Goal: Transaction & Acquisition: Purchase product/service

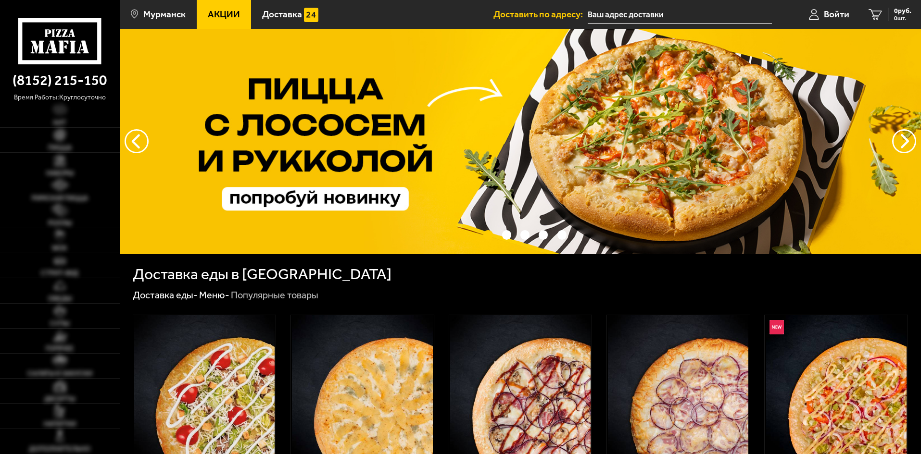
type input "[STREET_ADDRESS][PERSON_NAME]"
click at [65, 143] on link "Пицца" at bounding box center [60, 140] width 120 height 25
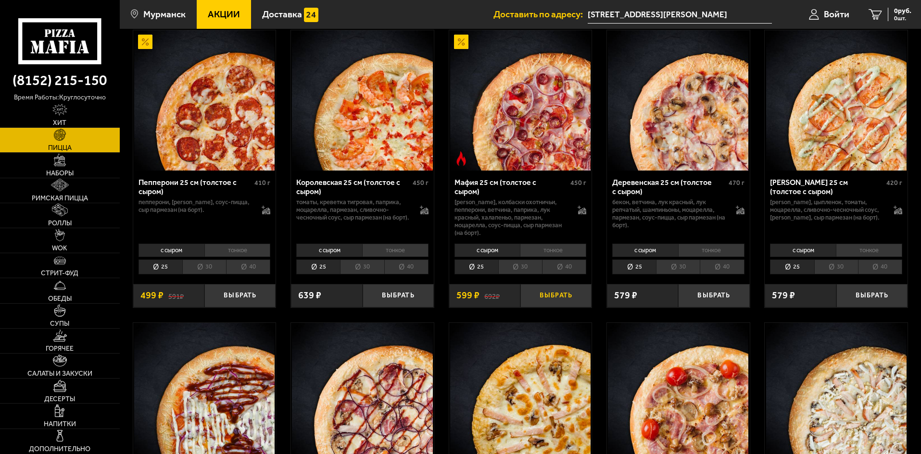
scroll to position [1250, 0]
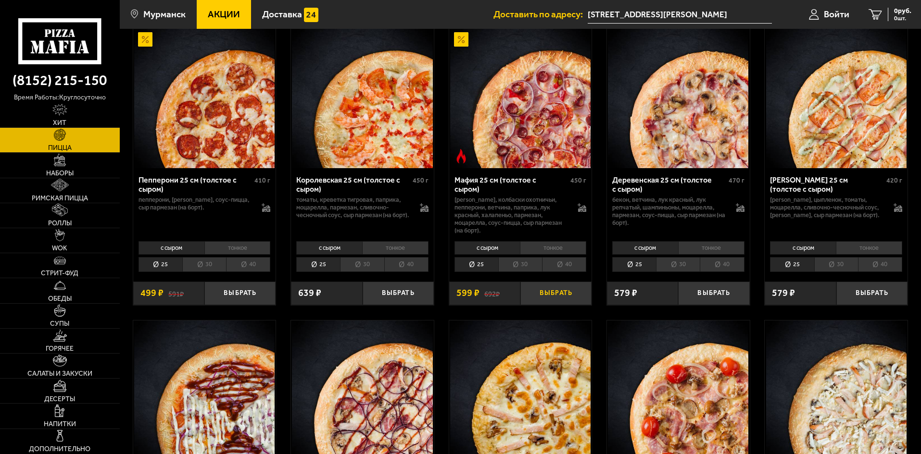
click at [549, 295] on button "Выбрать" at bounding box center [555, 294] width 71 height 24
click at [892, 13] on span "599 руб." at bounding box center [898, 11] width 25 height 7
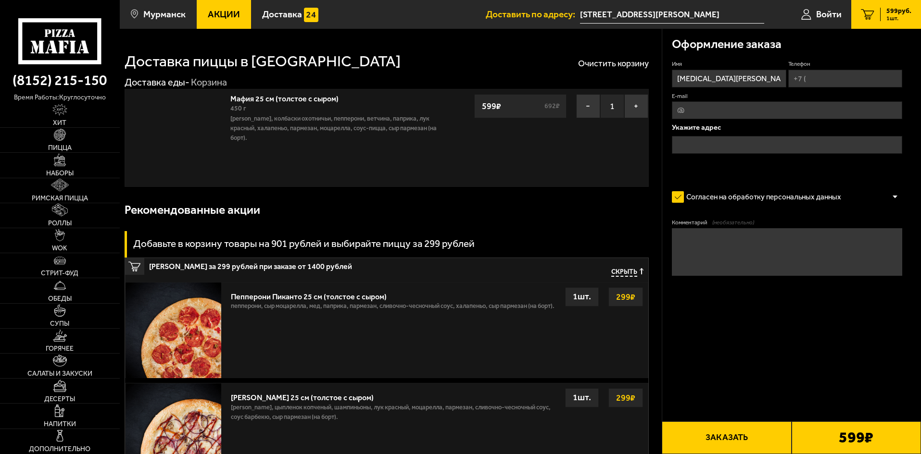
type input "[STREET_ADDRESS][PERSON_NAME]"
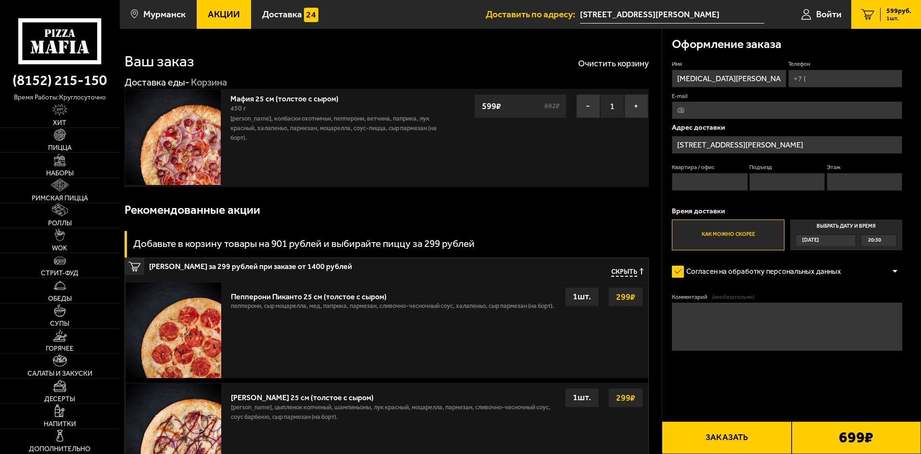
click at [825, 78] on input "Телефон" at bounding box center [845, 79] width 114 height 18
type input "[PHONE_NUMBER]"
click at [695, 185] on input "Квартира / офис" at bounding box center [709, 182] width 75 height 18
type input "37"
click at [765, 175] on input "Подъезд" at bounding box center [786, 182] width 75 height 18
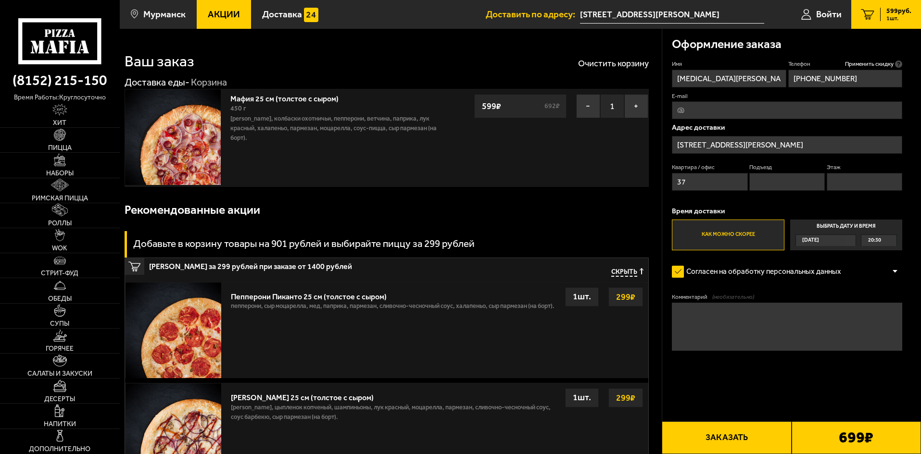
click at [849, 186] on input "Этаж" at bounding box center [863, 182] width 75 height 18
type input "5"
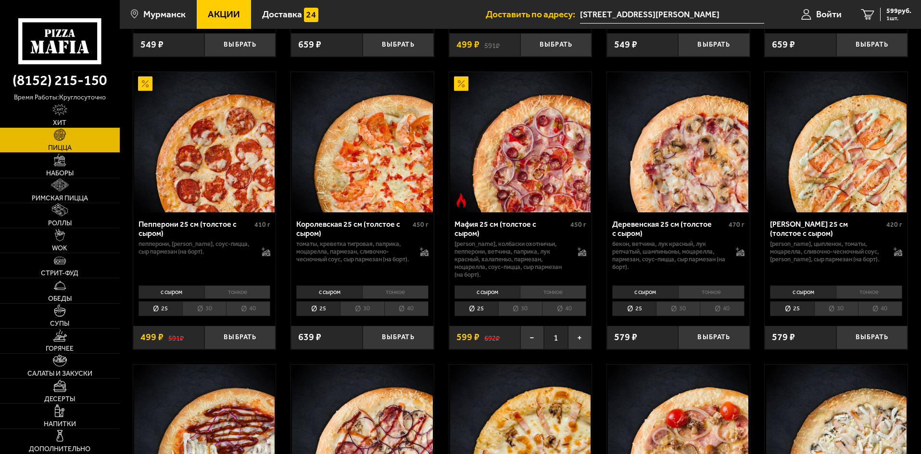
scroll to position [1200, 0]
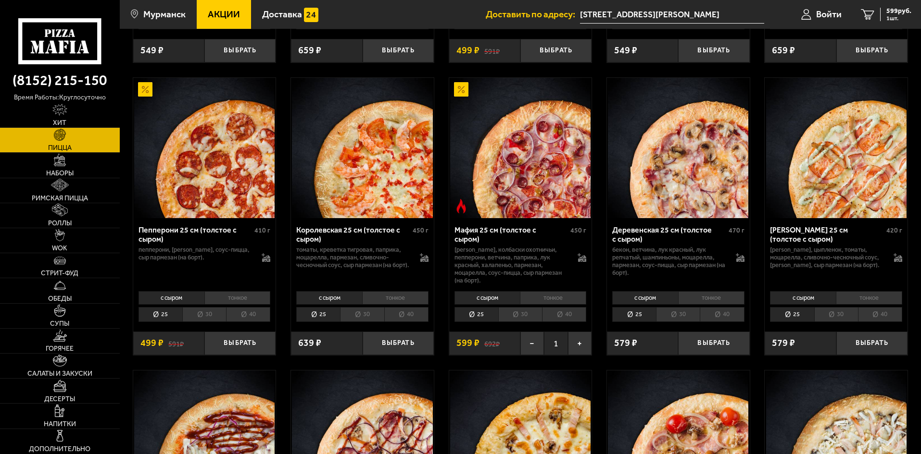
click at [514, 317] on li "30" at bounding box center [520, 314] width 44 height 15
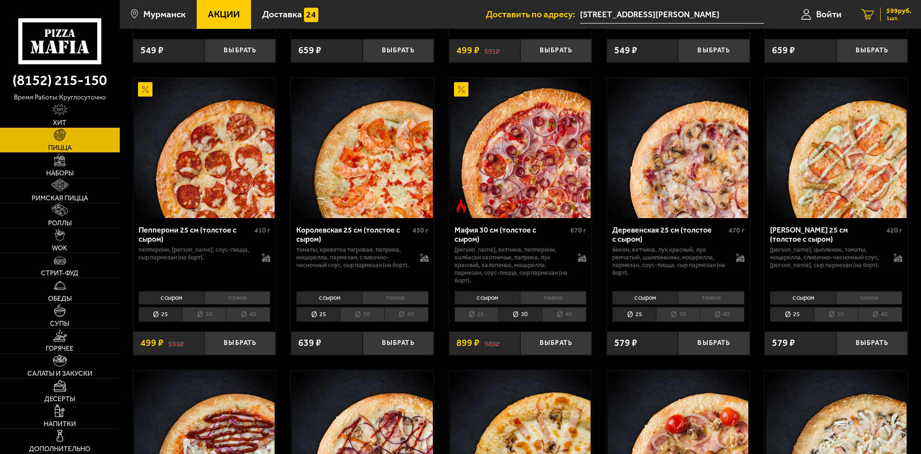
click at [888, 12] on span "599 руб." at bounding box center [898, 11] width 25 height 7
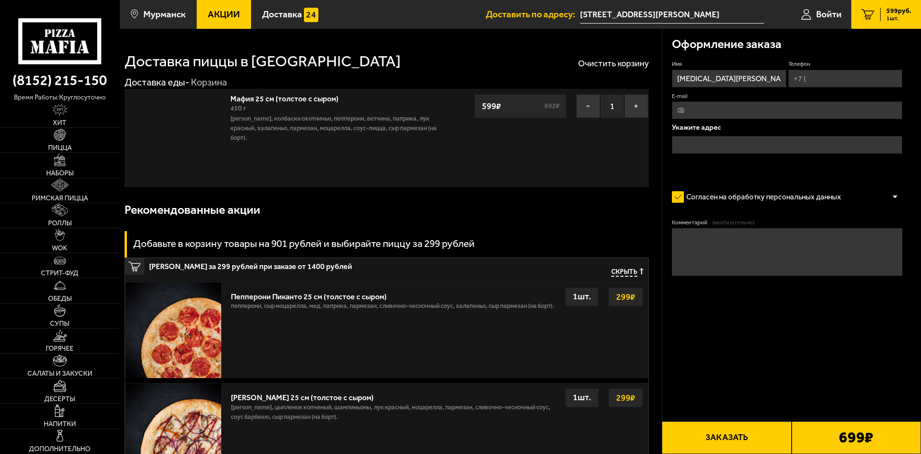
type input "[STREET_ADDRESS][PERSON_NAME]"
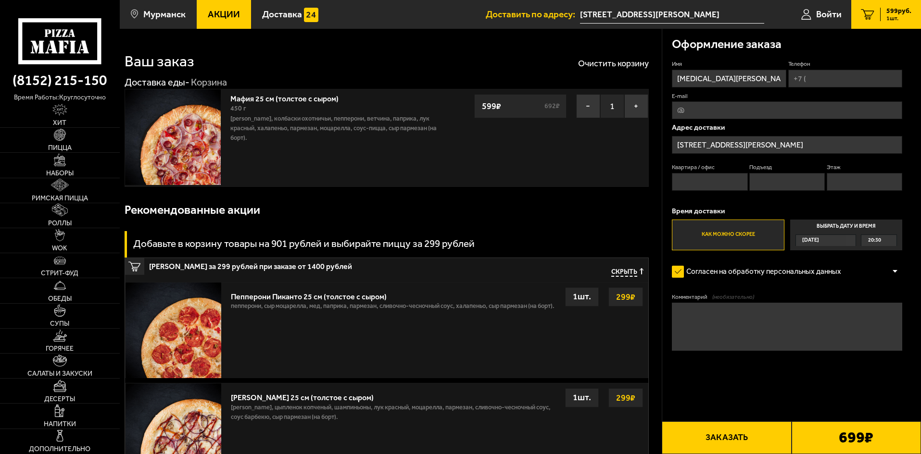
click at [813, 77] on input "Телефон" at bounding box center [845, 79] width 114 height 18
type input "[PHONE_NUMBER]"
click at [708, 438] on button "Заказать" at bounding box center [725, 438] width 129 height 33
click at [709, 183] on input "Квартира / офис" at bounding box center [709, 182] width 75 height 18
click at [783, 179] on input "Подъезд" at bounding box center [786, 182] width 75 height 18
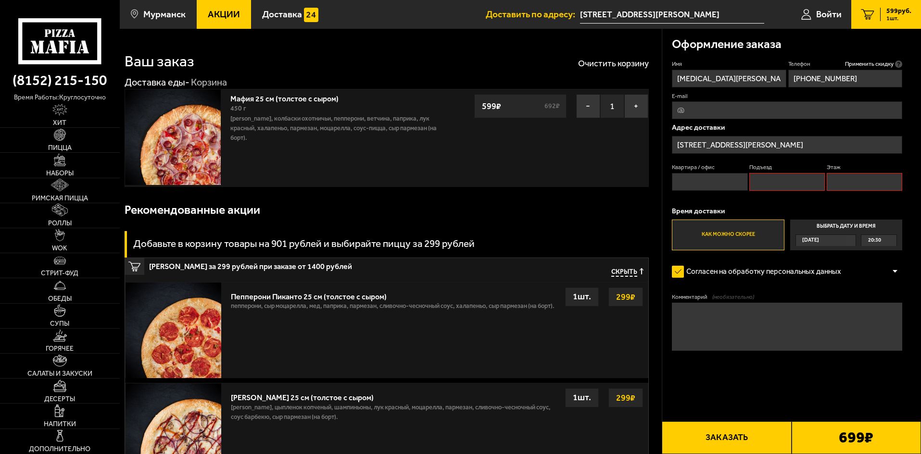
drag, startPoint x: 711, startPoint y: 181, endPoint x: 716, endPoint y: 184, distance: 5.6
click at [711, 181] on input "Квартира / офис" at bounding box center [709, 182] width 75 height 18
click at [768, 178] on input "Подъезд" at bounding box center [786, 182] width 75 height 18
click at [674, 187] on input "Квартира / офис" at bounding box center [709, 182] width 75 height 18
type input "37"
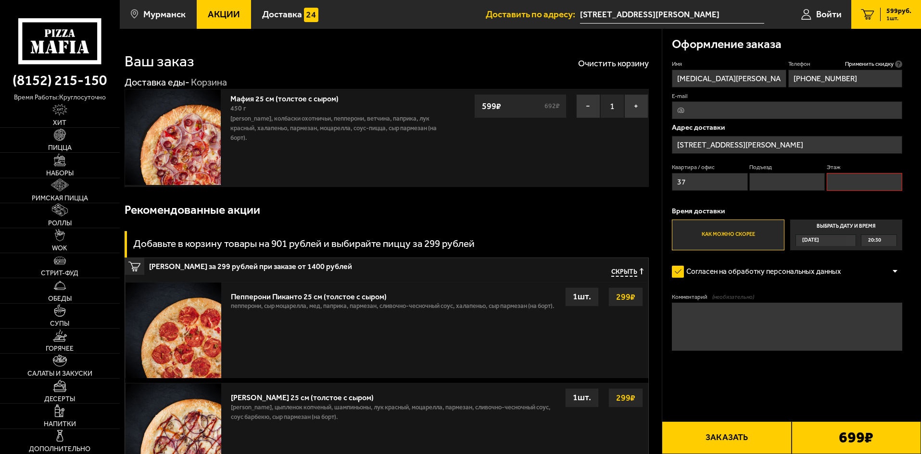
click at [772, 182] on input "Подъезд" at bounding box center [786, 182] width 75 height 18
type input "2"
click at [845, 180] on input "Этаж" at bounding box center [863, 182] width 75 height 18
type input "5"
click at [717, 444] on button "Заказать" at bounding box center [725, 438] width 129 height 33
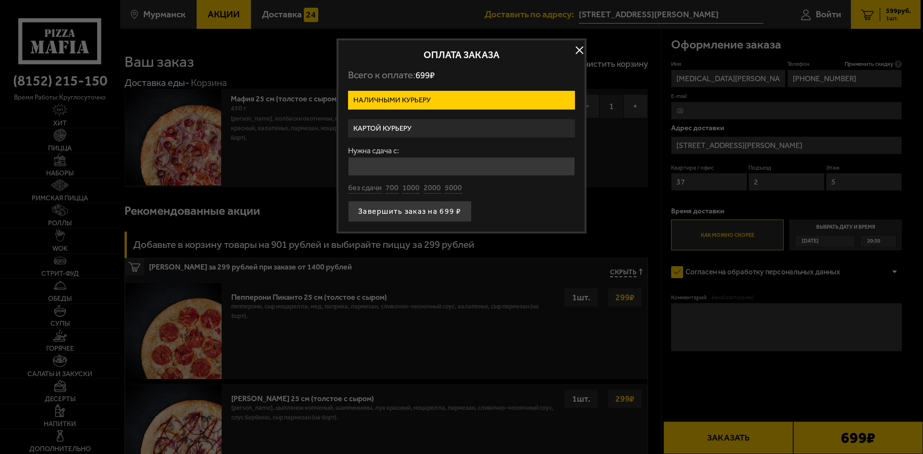
click at [407, 125] on label "Картой курьеру" at bounding box center [461, 128] width 227 height 19
click at [0, 0] on input "Картой курьеру" at bounding box center [0, 0] width 0 height 0
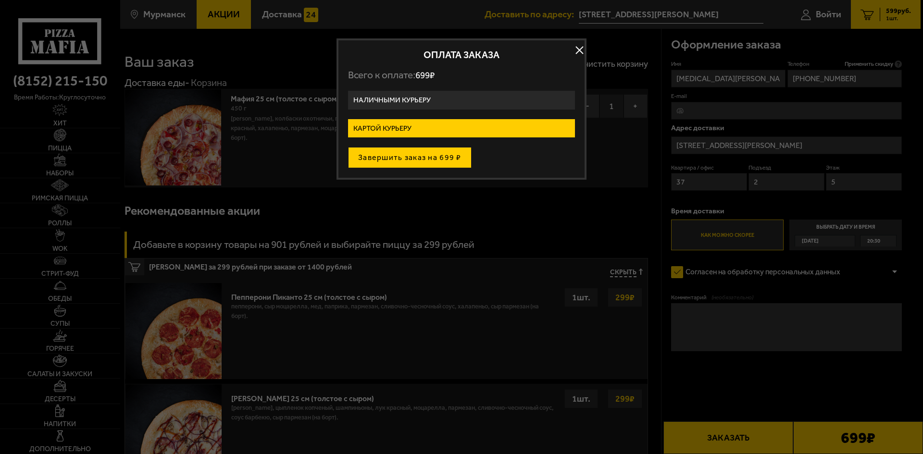
click at [425, 157] on button "Завершить заказ на 699 ₽" at bounding box center [410, 157] width 124 height 21
